Goal: Task Accomplishment & Management: Complete application form

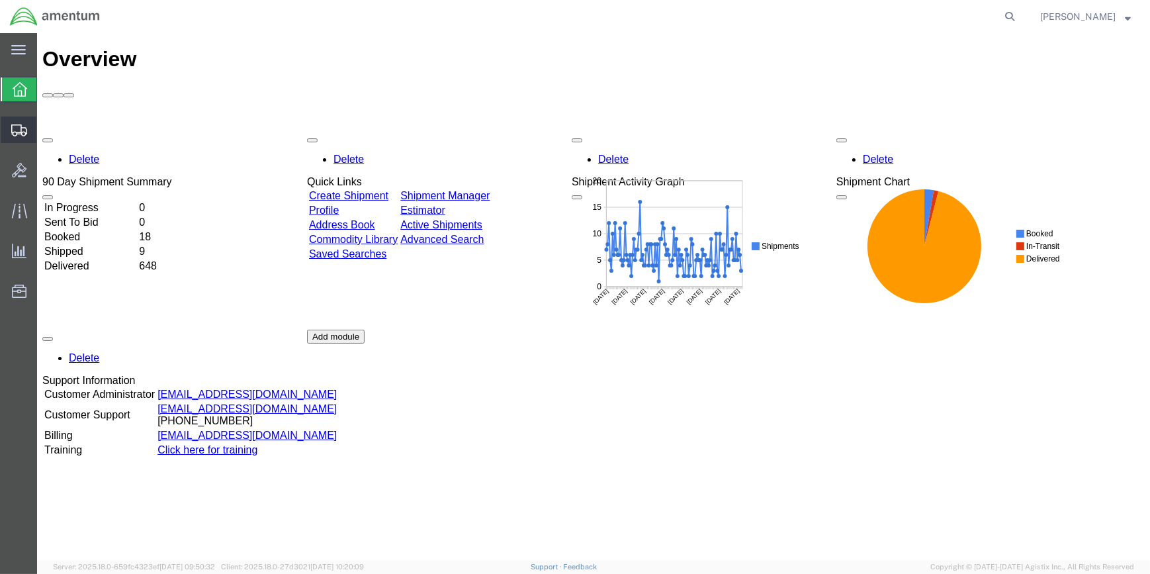
click at [0, 0] on span "Create Shipment" at bounding box center [0, 0] width 0 height 0
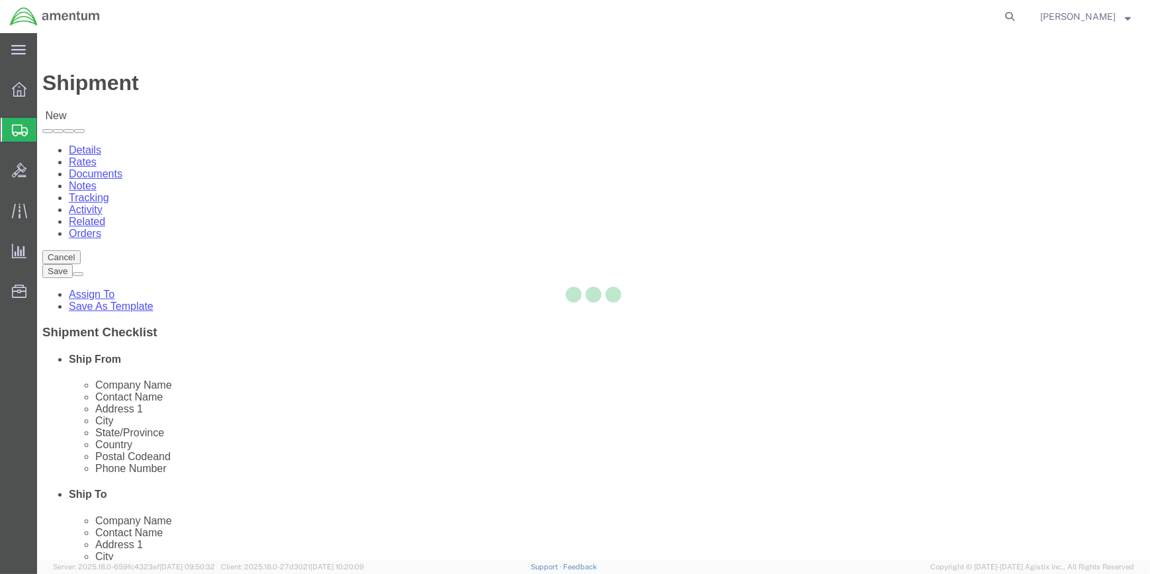
click at [264, 229] on div at bounding box center [593, 296] width 1113 height 527
select select
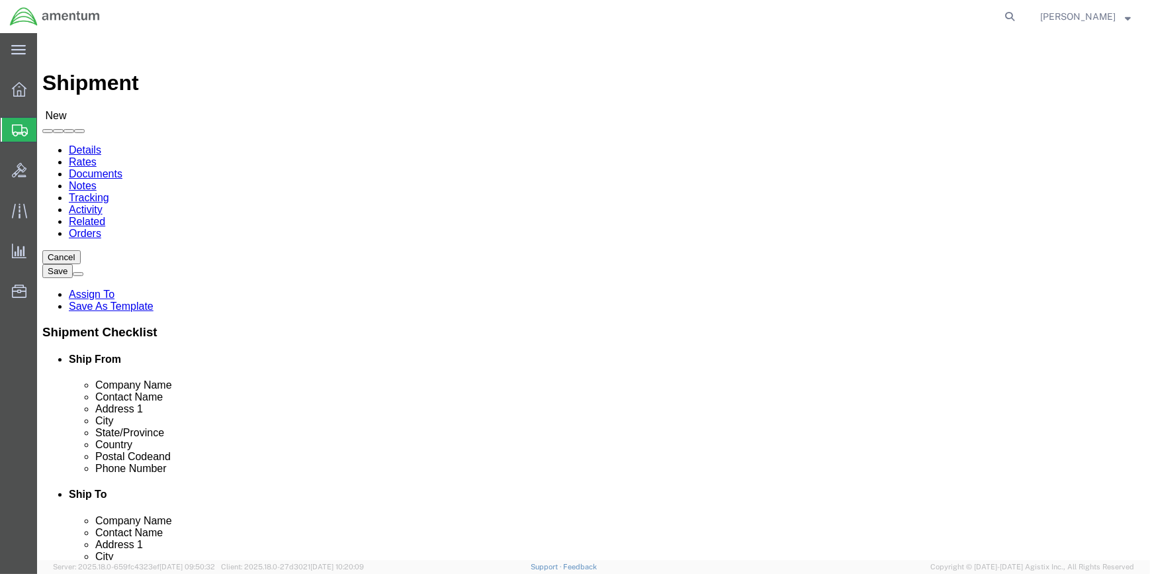
type input "WSA"
select select "49914"
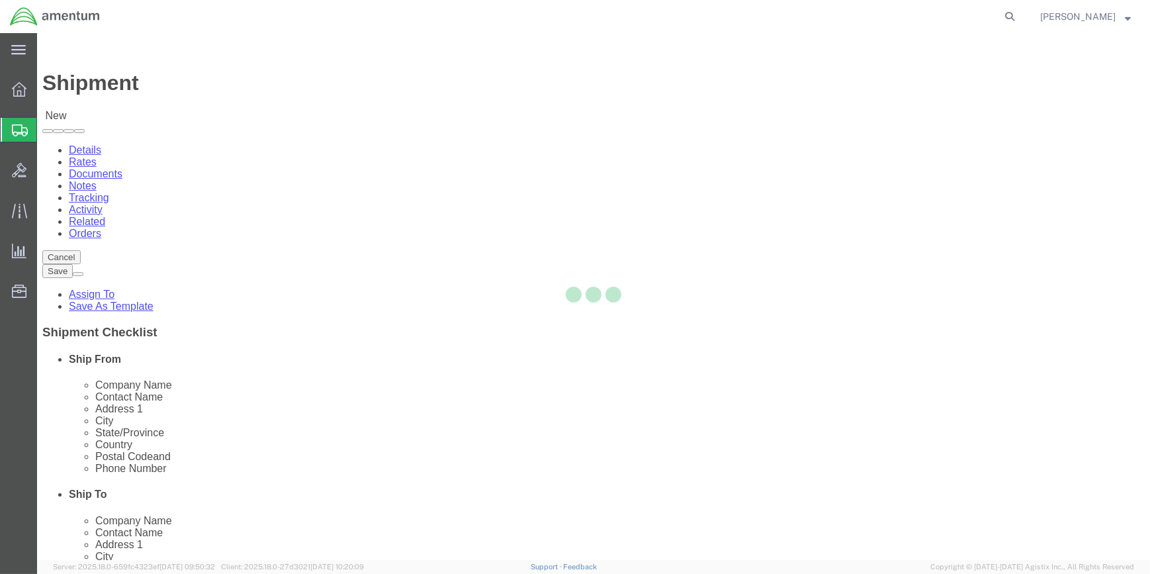
select select "[GEOGRAPHIC_DATA]"
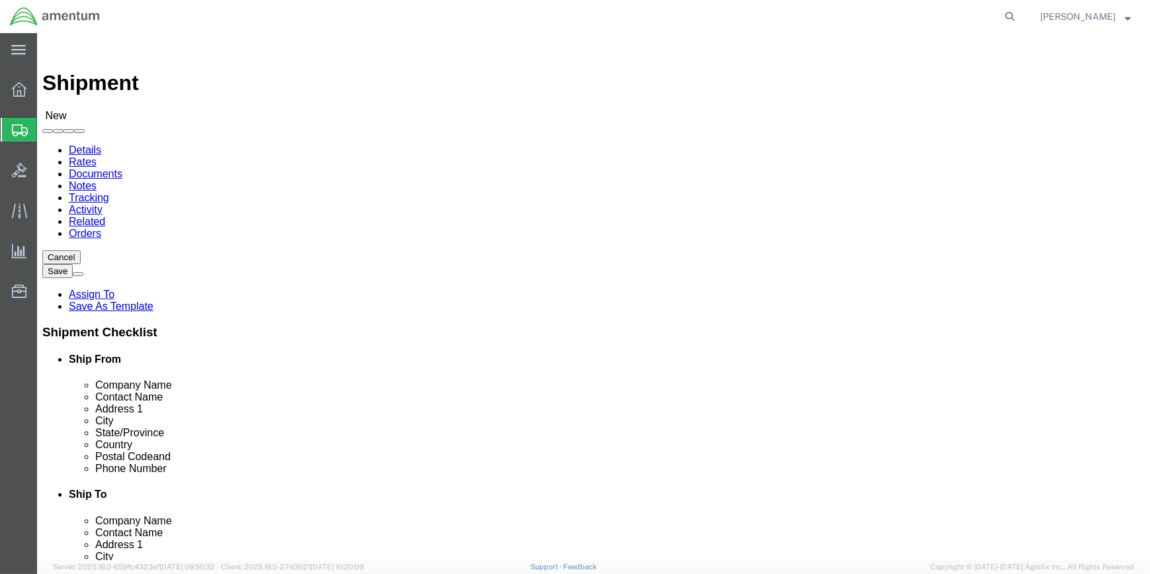
drag, startPoint x: 242, startPoint y: 271, endPoint x: 135, endPoint y: 259, distance: 107.8
click div
type input "[PERSON_NAME]"
click input "text"
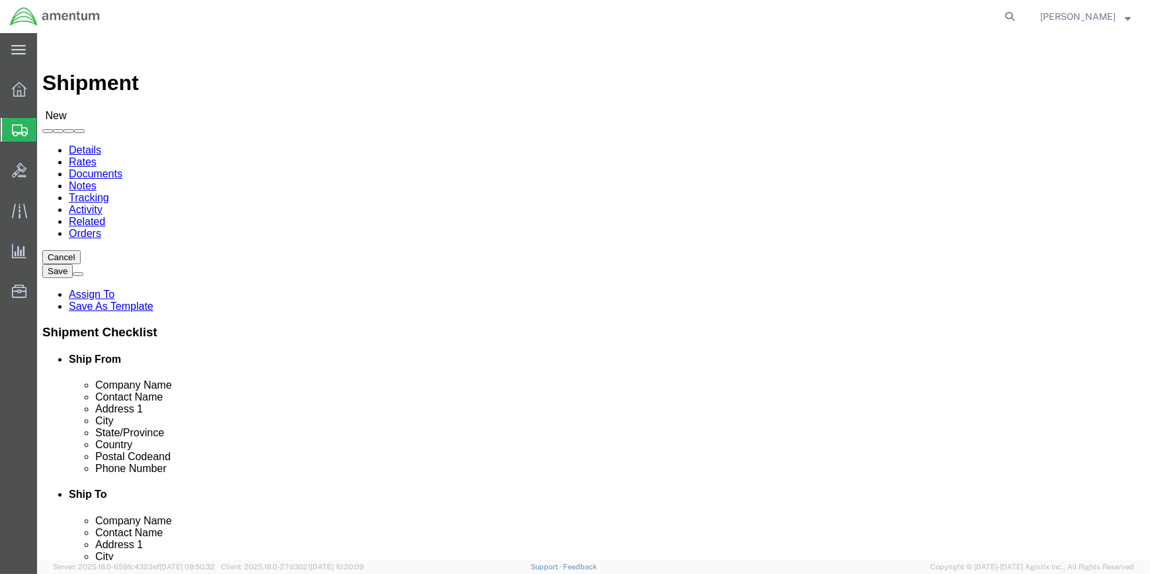
type input "[PHONE_NUMBER]"
drag, startPoint x: 238, startPoint y: 471, endPoint x: 228, endPoint y: 472, distance: 10.6
click input "text"
drag, startPoint x: 239, startPoint y: 472, endPoint x: 180, endPoint y: 471, distance: 58.9
click input "text"
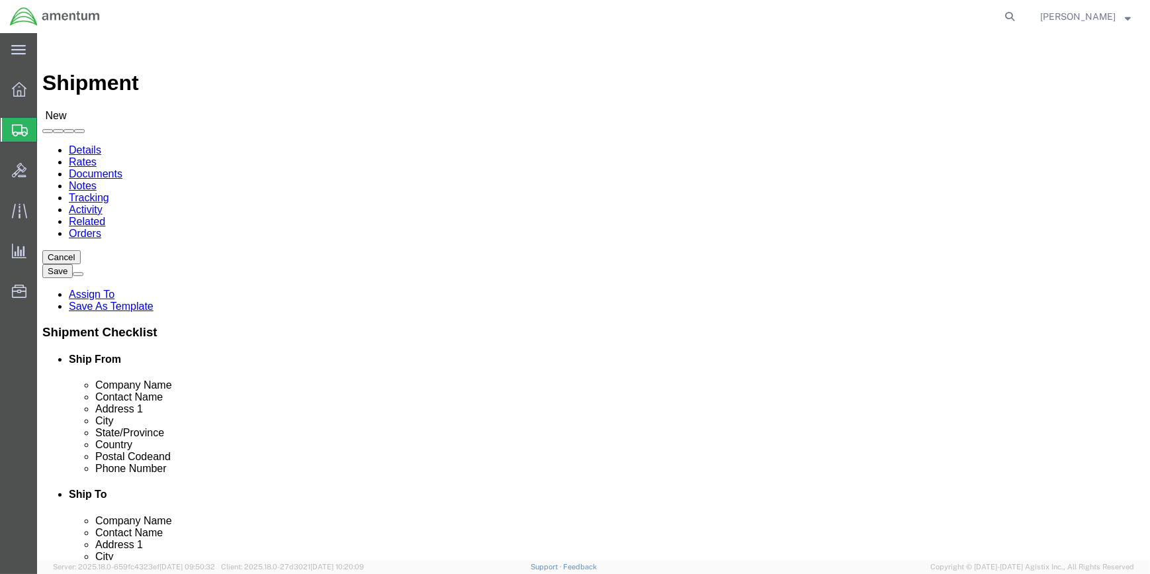
type input "[PERSON_NAME][EMAIL_ADDRESS][PERSON_NAME][DOMAIN_NAME]"
type input "EPL"
select select "49927"
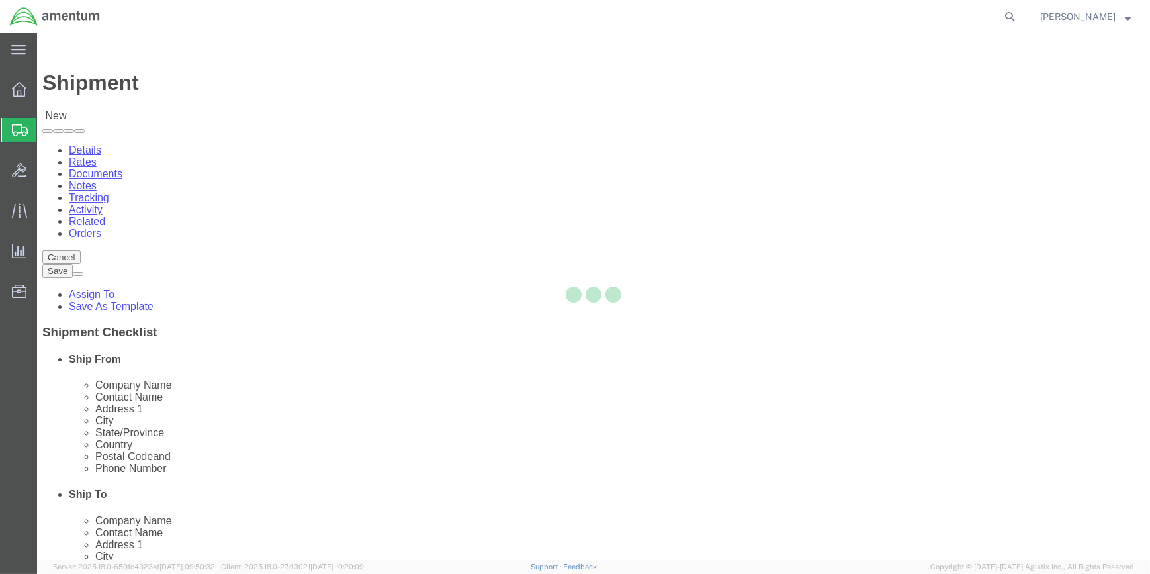
select select "NY"
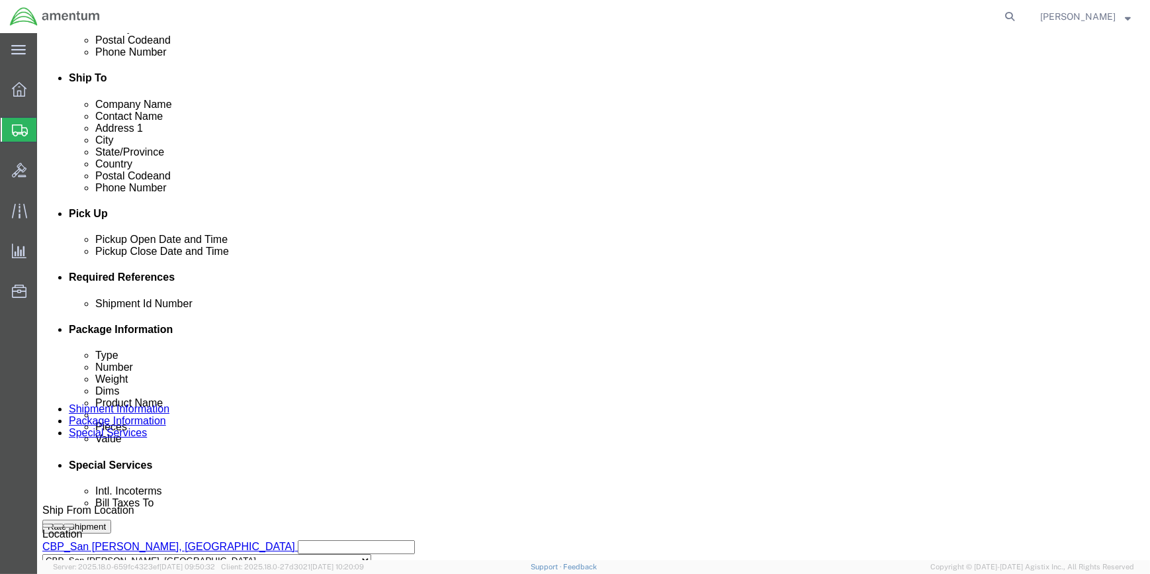
scroll to position [421, 0]
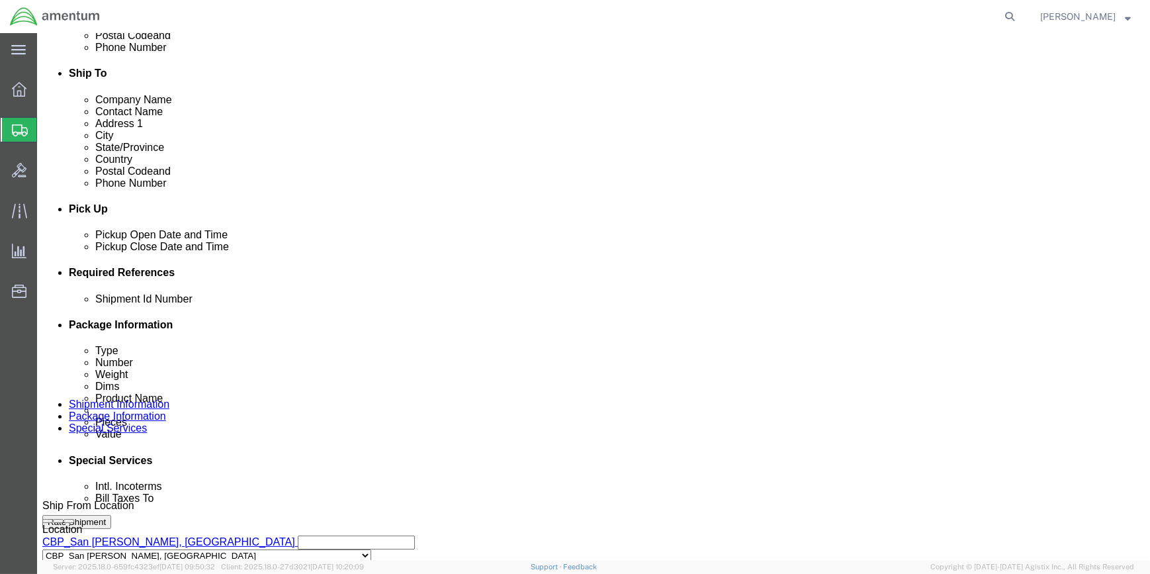
drag, startPoint x: 789, startPoint y: 348, endPoint x: 723, endPoint y: 350, distance: 66.2
click button "Add reference"
drag, startPoint x: 404, startPoint y: 392, endPoint x: 390, endPoint y: 391, distance: 14.0
click select "Select Account Type Activity ID Airline Appointment Number ASN Batch Request # …"
select select "CUSTREF"
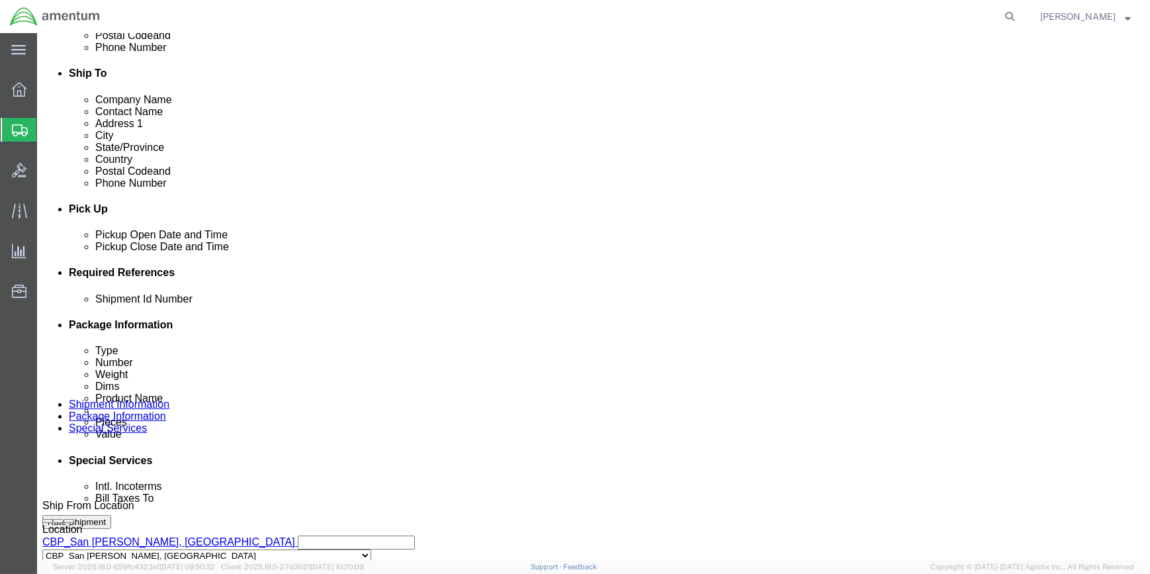
click select "Select Account Type Activity ID Airline Appointment Number ASN Batch Request # …"
click input "text"
type input "MISS SHIPMENT FORWARDING"
click button "Add reference"
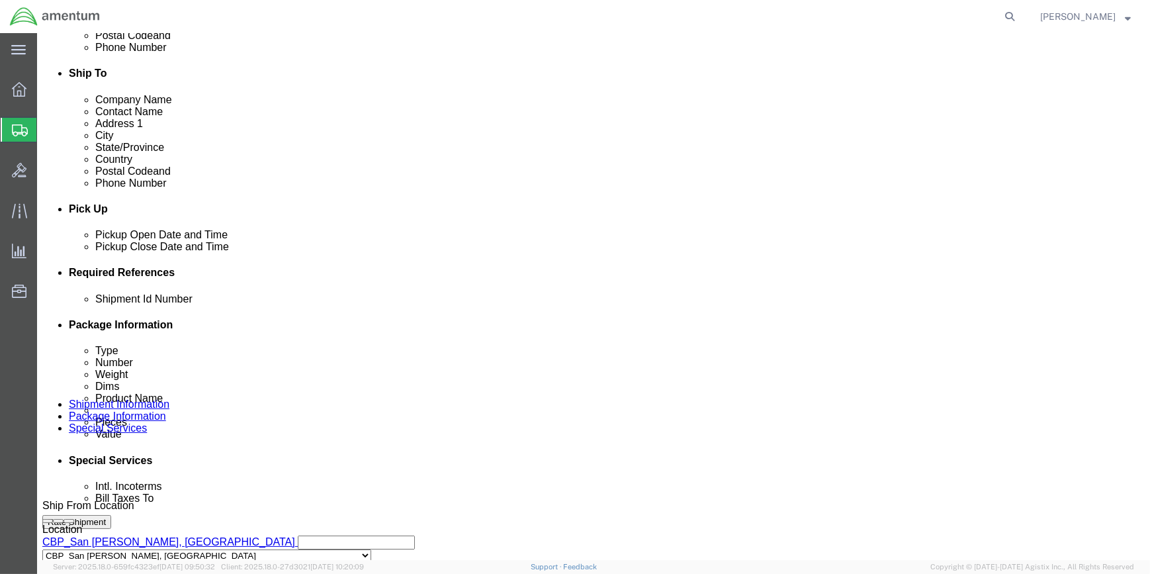
scroll to position [0, 0]
drag, startPoint x: 676, startPoint y: 393, endPoint x: 674, endPoint y: 381, distance: 12.0
click select "Select Account Type Activity ID Airline Appointment Number ASN Batch Request # …"
select select "DEPT"
click select "Select Account Type Activity ID Airline Appointment Number ASN Batch Request # …"
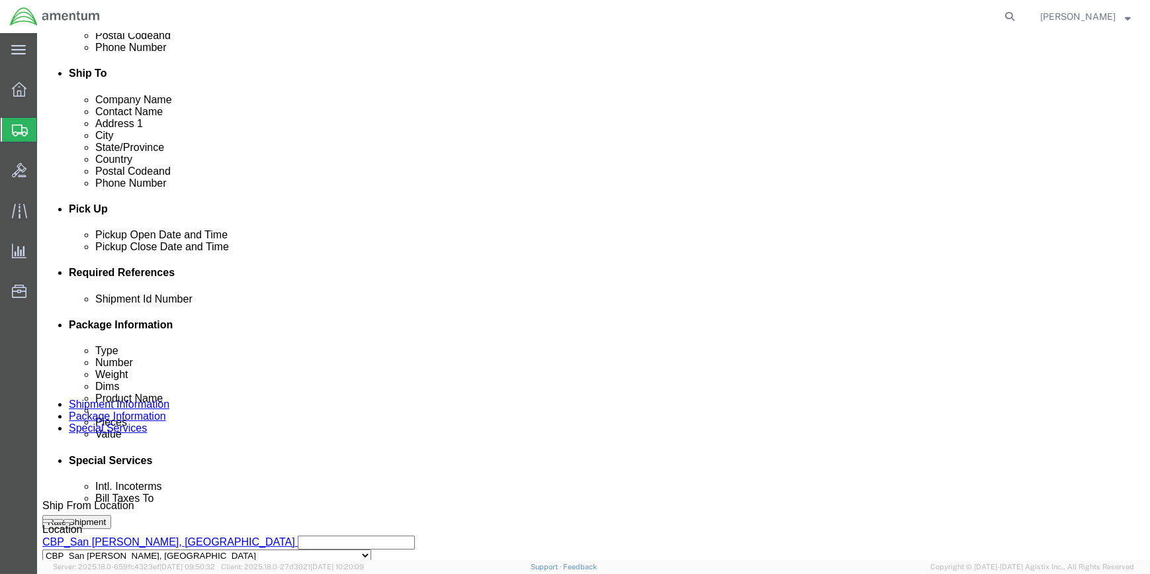
click input "text"
type input "CBP"
click button "Add reference"
drag, startPoint x: 130, startPoint y: 417, endPoint x: 128, endPoint y: 408, distance: 9.4
click select "Select Account Type Activity ID Airline Appointment Number ASN Batch Request # …"
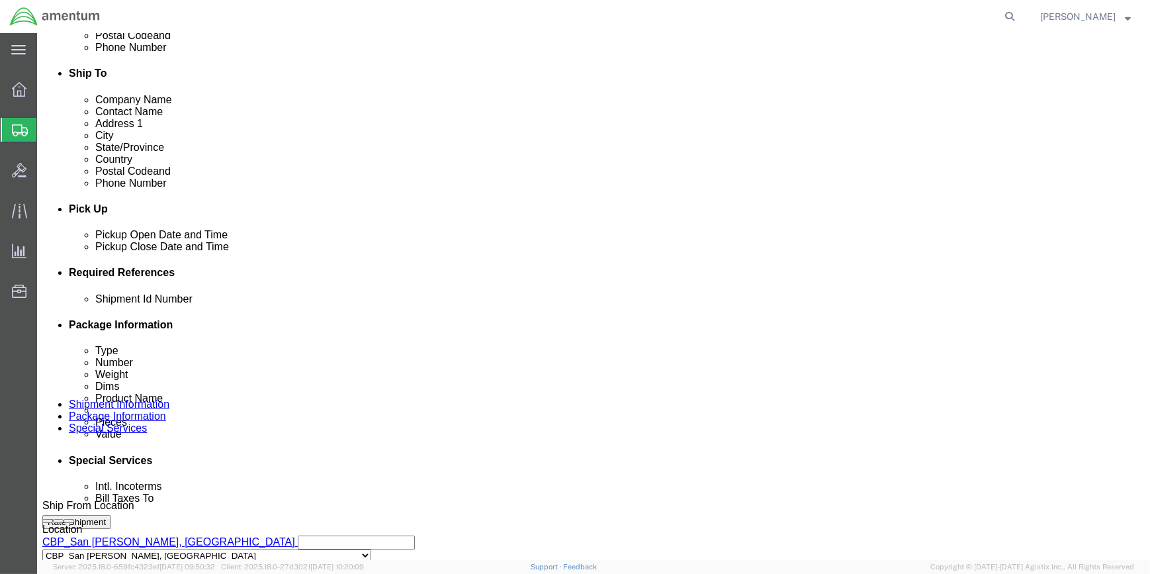
select select "PROJNUM"
click select "Select Account Type Activity ID Airline Appointment Number ASN Batch Request # …"
drag, startPoint x: 189, startPoint y: 418, endPoint x: 200, endPoint y: 415, distance: 11.6
click input "text"
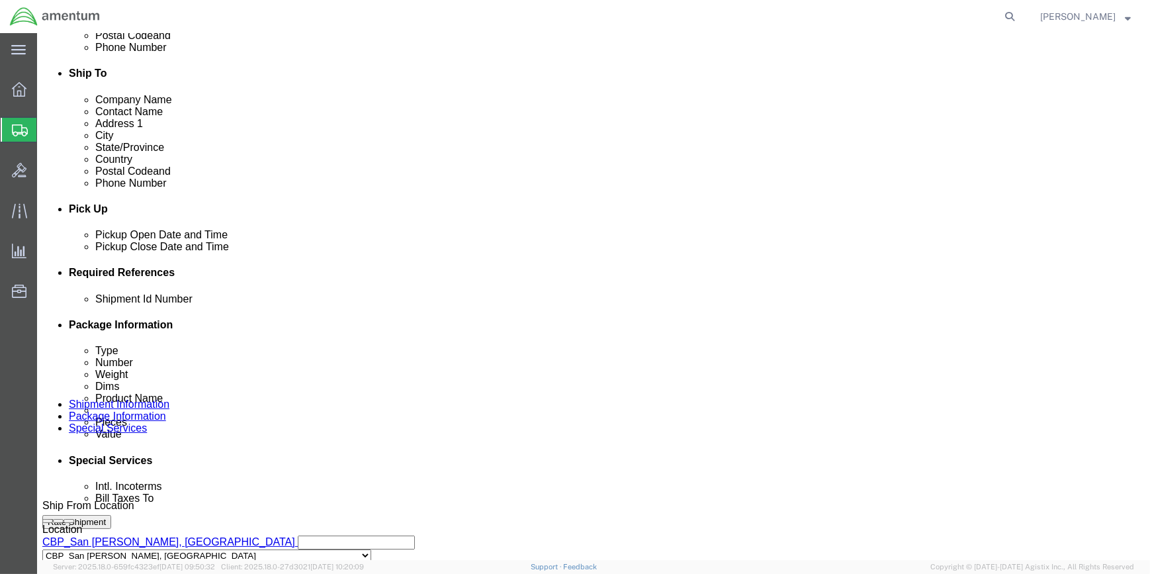
type input "6118.03.03.2219.000.WSA.00"
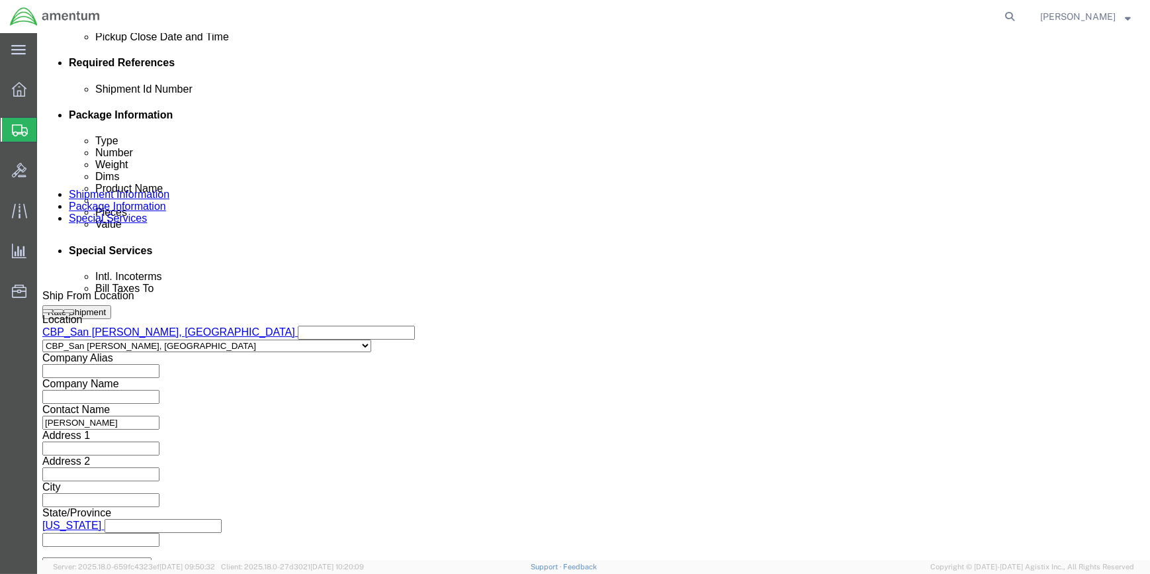
scroll to position [634, 0]
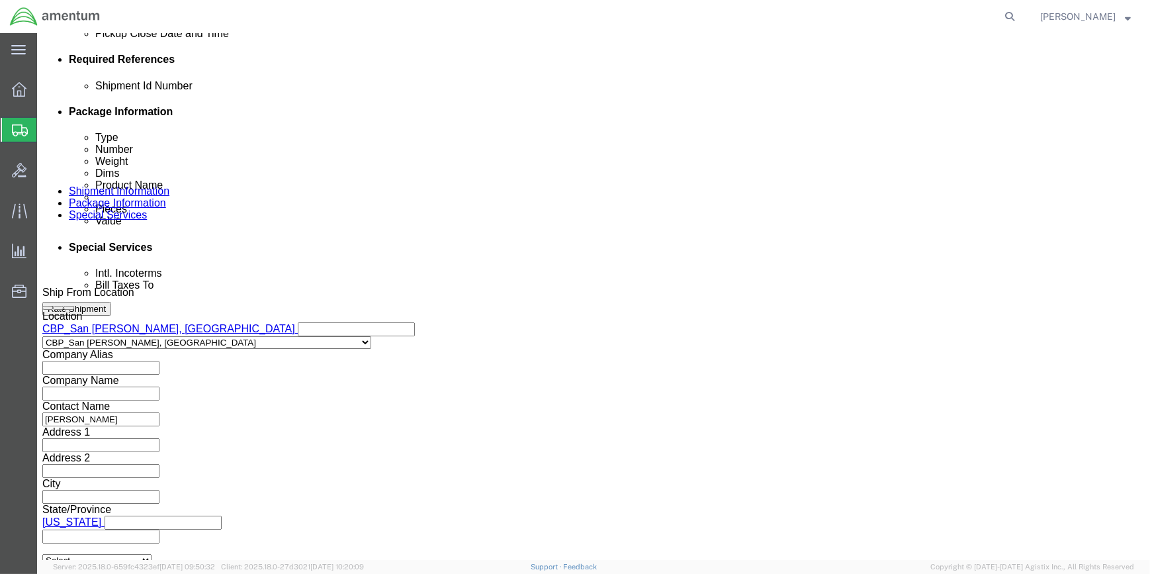
drag, startPoint x: 807, startPoint y: 478, endPoint x: 553, endPoint y: 415, distance: 260.9
click button "Continue"
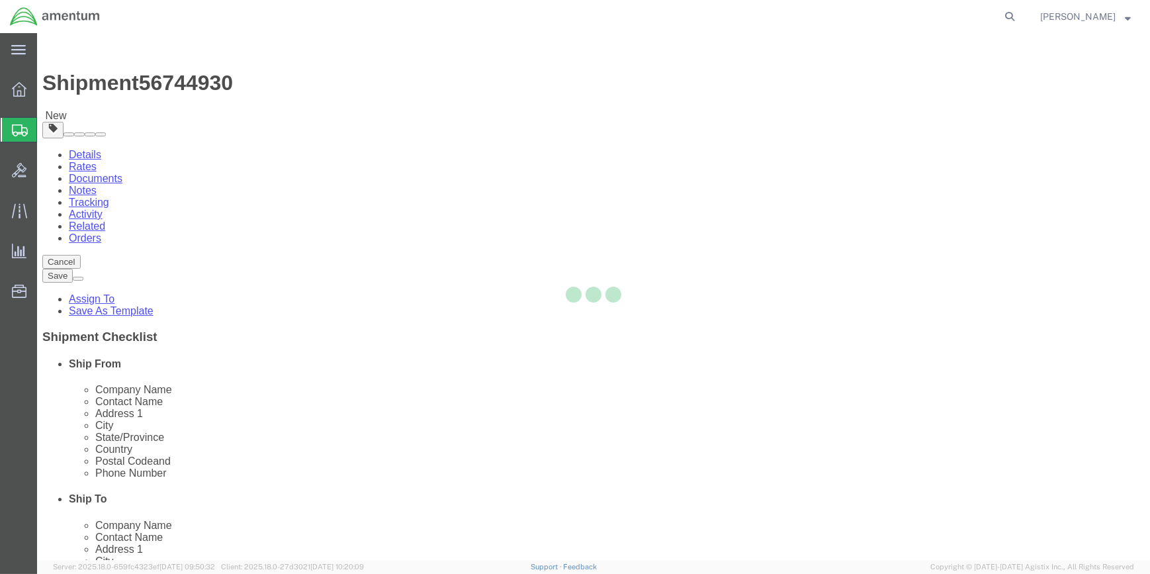
select select "CBOX"
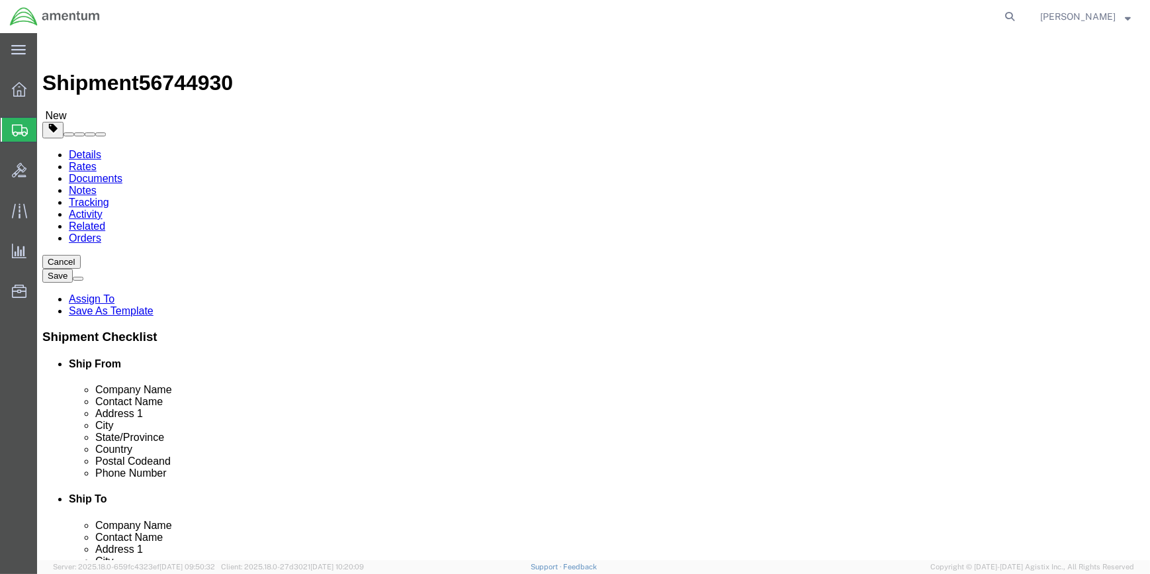
drag, startPoint x: 200, startPoint y: 290, endPoint x: 233, endPoint y: 279, distance: 35.2
click input "text"
type input "12"
type input "10"
type input "4"
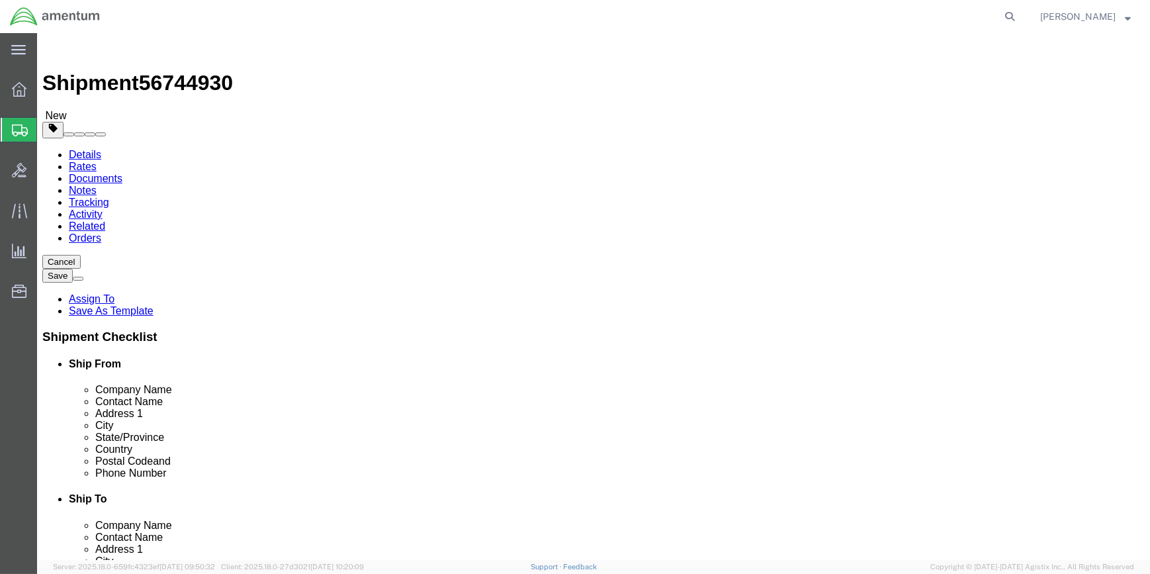
click input "0.00"
type input "0"
type input "2"
click link "Add Content"
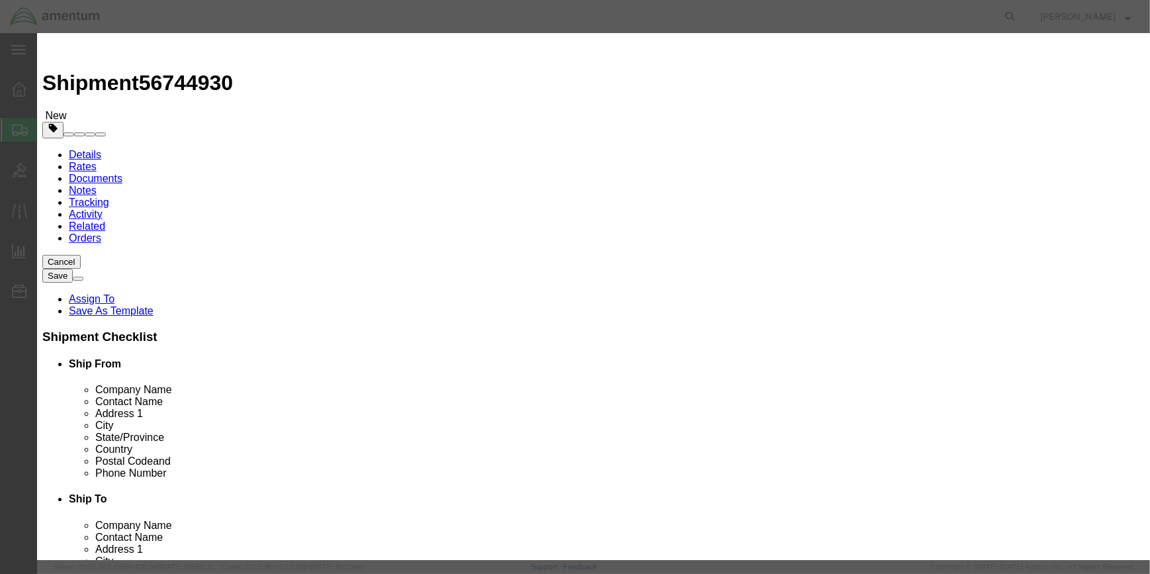
click input "text"
click input "MISSSHIPEMT"
click input "MISSHIPEMT"
click input "MISSHIPMT"
drag, startPoint x: 400, startPoint y: 101, endPoint x: 414, endPoint y: 101, distance: 14.6
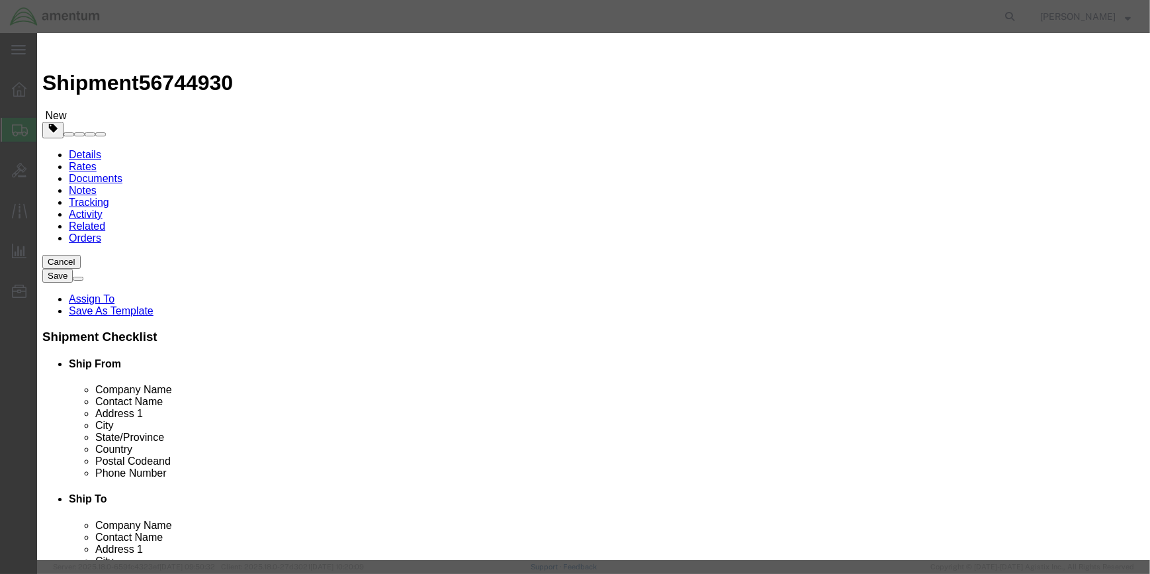
click input "MISSHIPMENT"
type input "MISSHIPMENT FORWARDING"
click input "0"
type input "1"
click input "text"
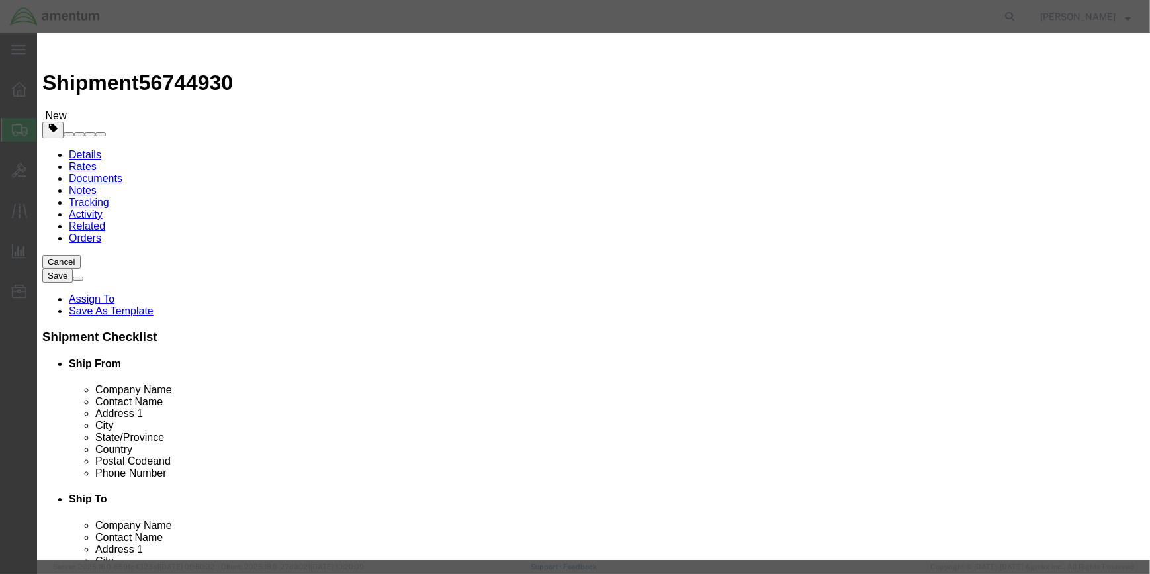
scroll to position [3, 0]
type input "500"
click button "Save & Close"
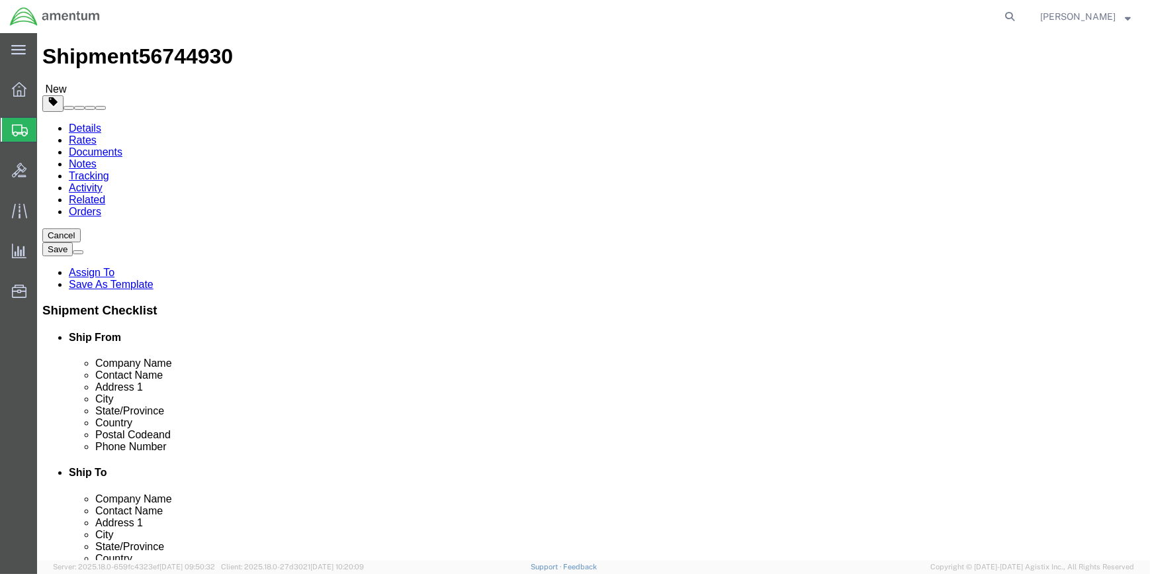
scroll to position [50, 0]
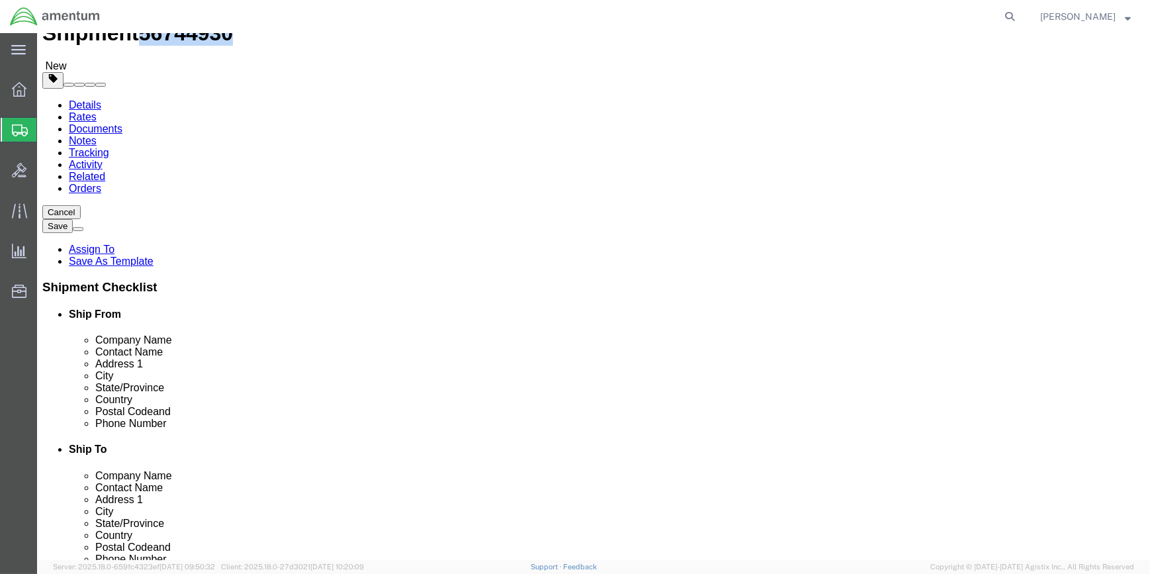
drag, startPoint x: 109, startPoint y: 9, endPoint x: 181, endPoint y: 15, distance: 73.0
click div "Shipment 56744930 New"
copy span "56744930"
click link "Shipment Information"
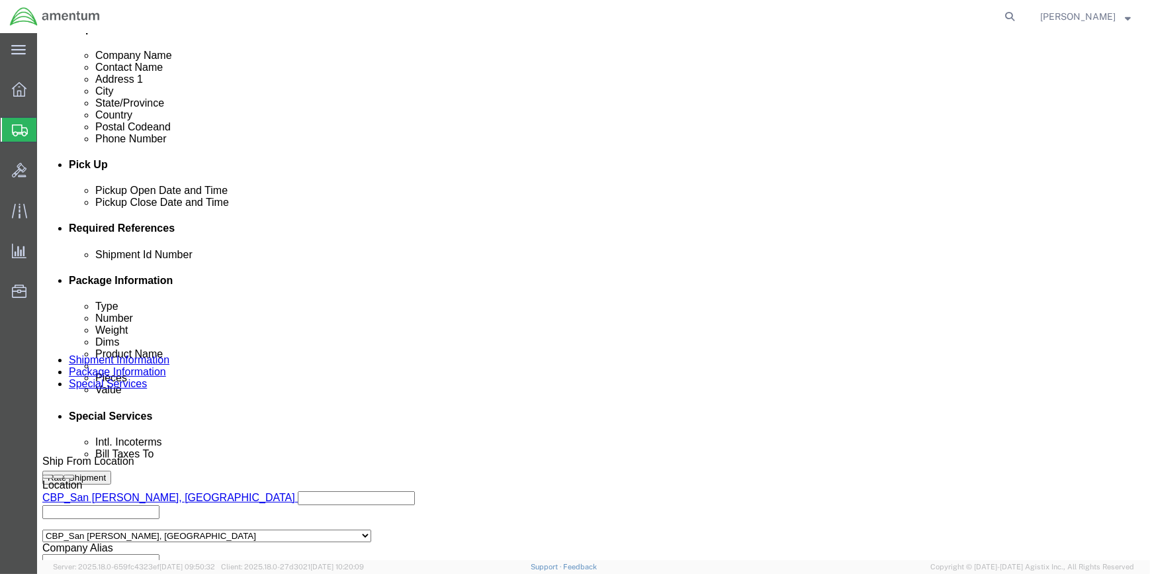
scroll to position [634, 0]
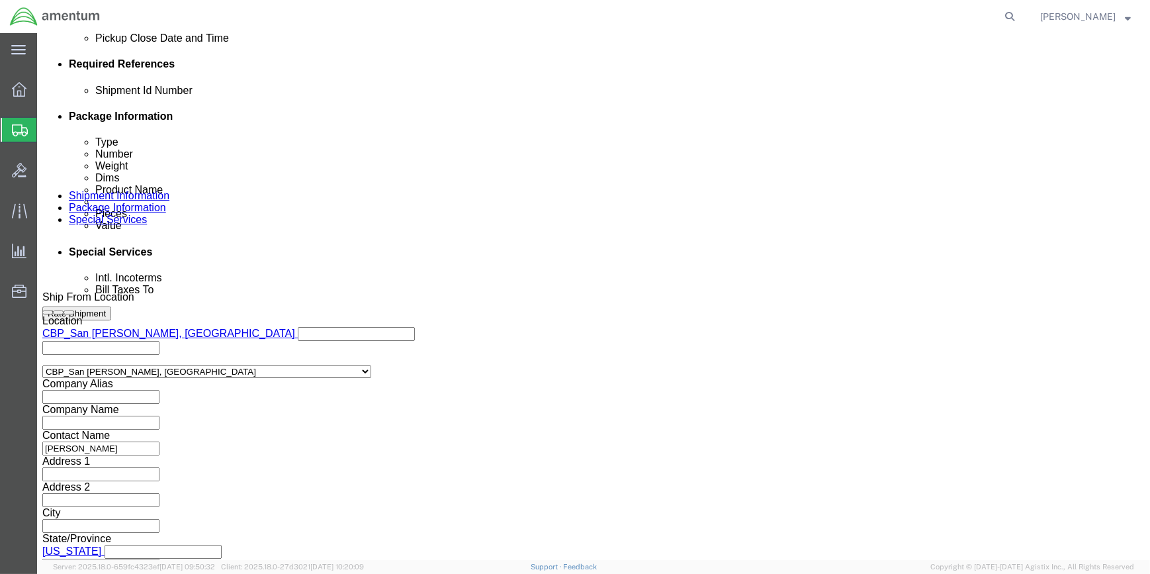
click input "text"
paste input "56744930"
type input "56744930"
click button "Continue"
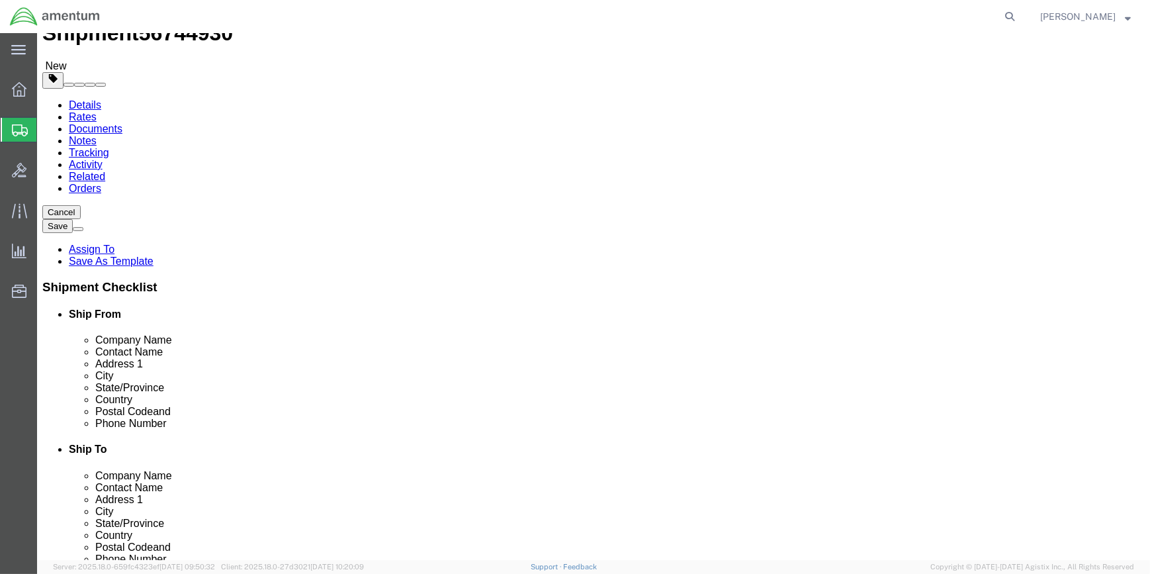
click button "Rate Shipment"
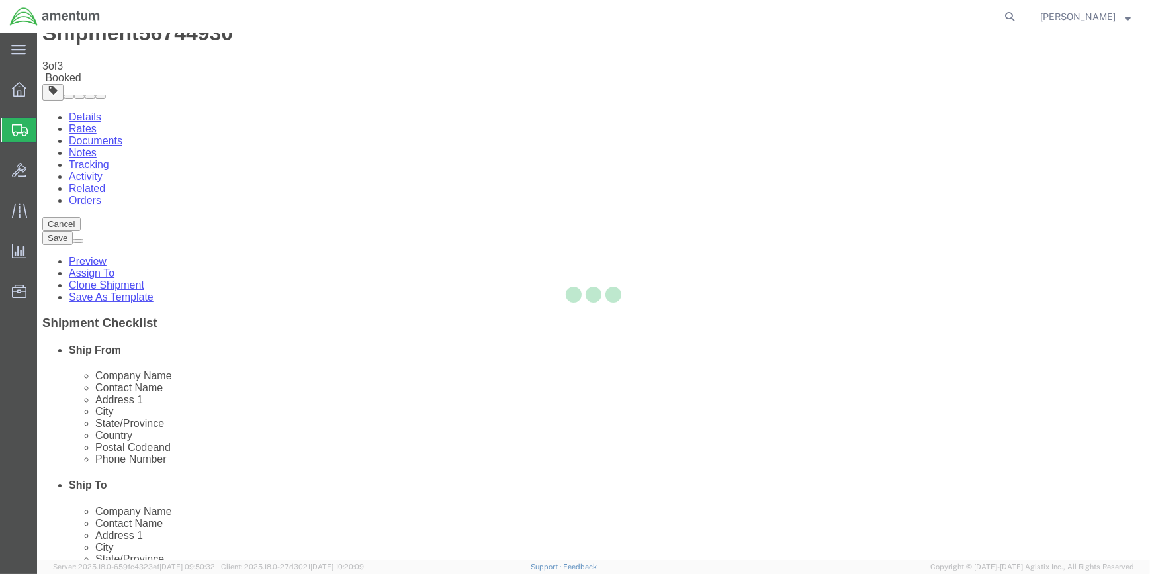
scroll to position [0, 0]
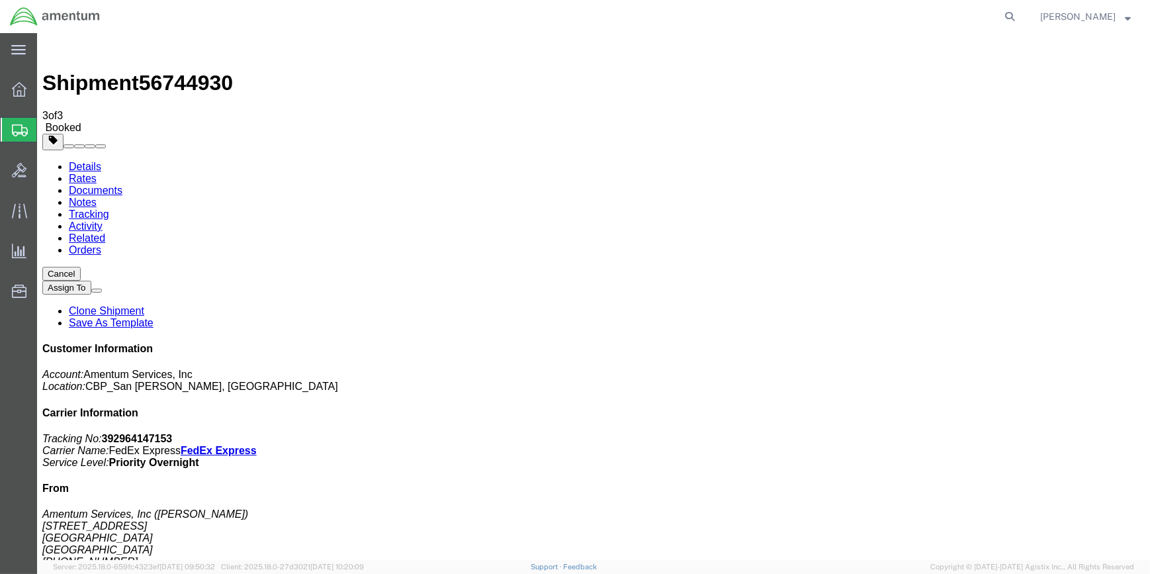
drag, startPoint x: 491, startPoint y: 236, endPoint x: 1121, endPoint y: 199, distance: 631.6
